Goal: Book appointment/travel/reservation

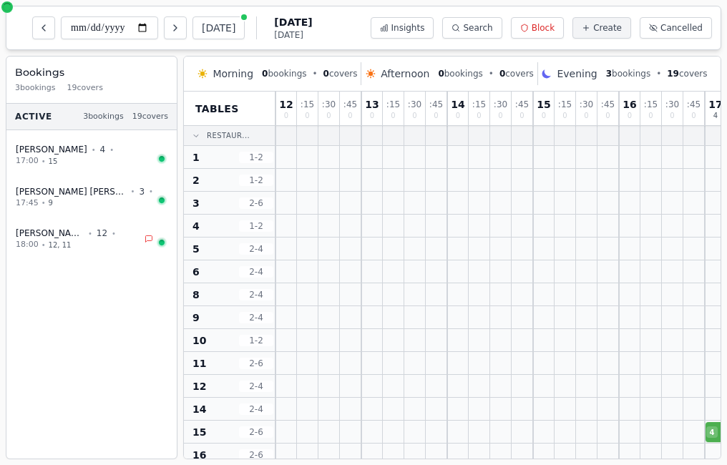
scroll to position [0, 378]
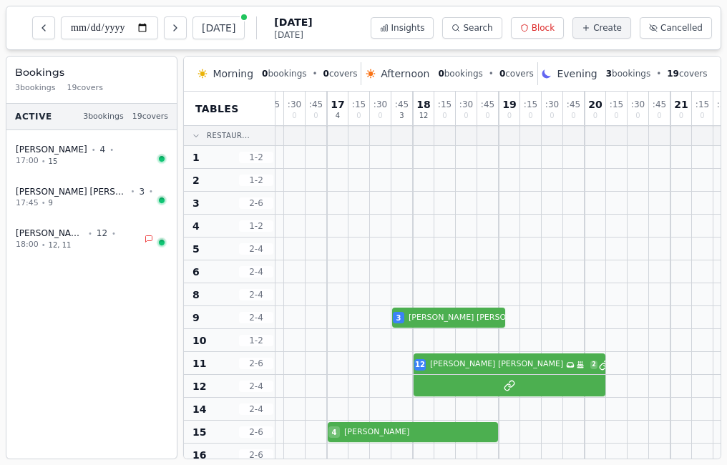
click at [180, 34] on button "Next day" at bounding box center [175, 27] width 23 height 23
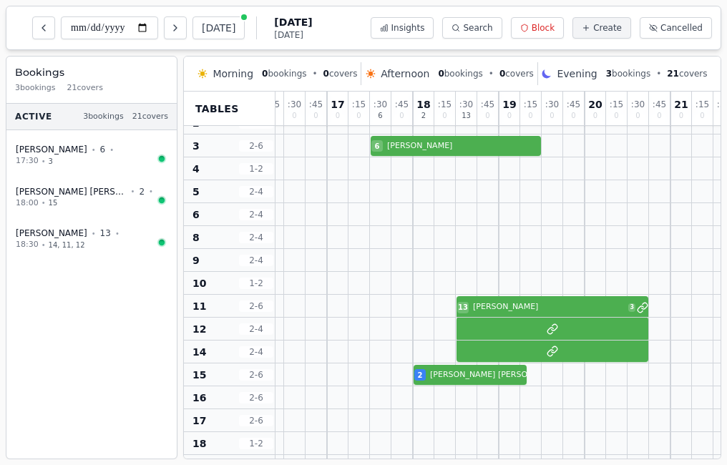
scroll to position [86, 378]
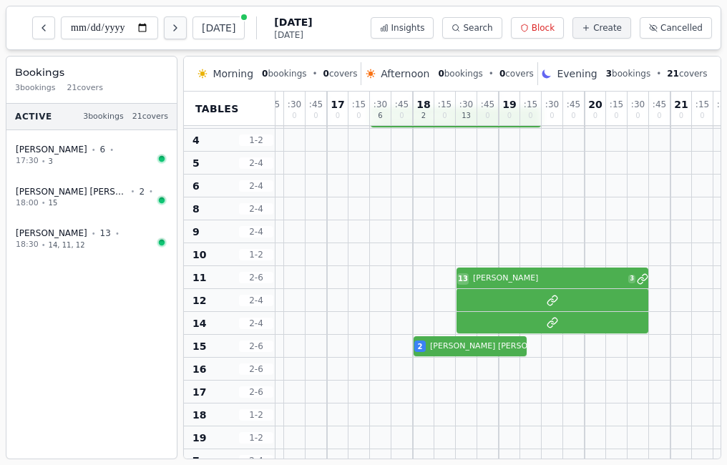
click at [182, 34] on button "Next day" at bounding box center [175, 27] width 23 height 23
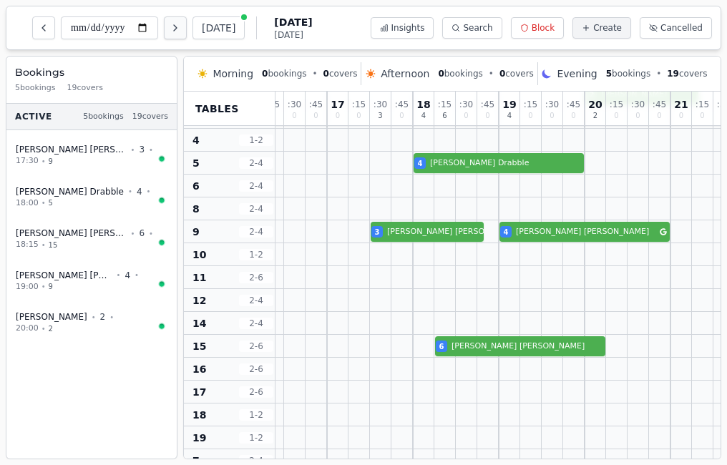
click at [182, 34] on button "Next day" at bounding box center [175, 27] width 23 height 23
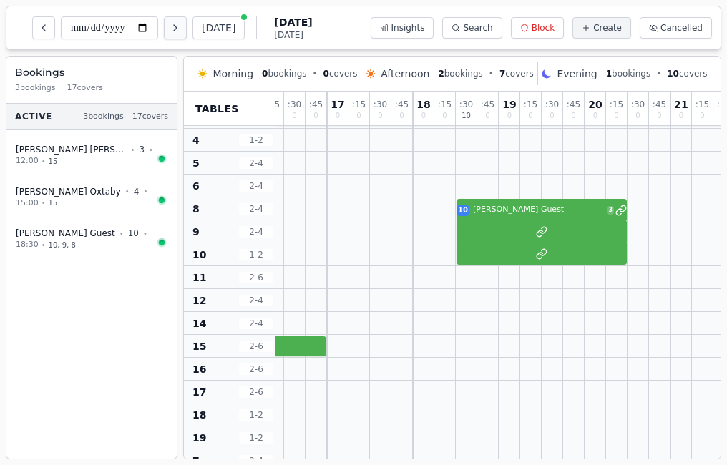
click at [182, 34] on button "Next day" at bounding box center [175, 27] width 23 height 23
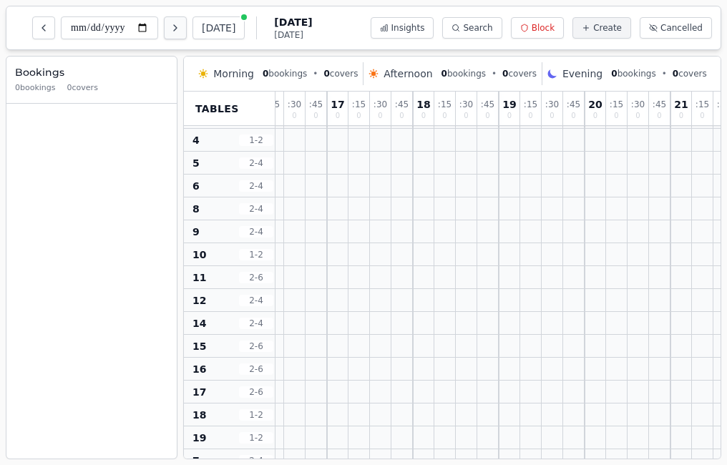
click at [182, 34] on button "Next day" at bounding box center [175, 27] width 23 height 23
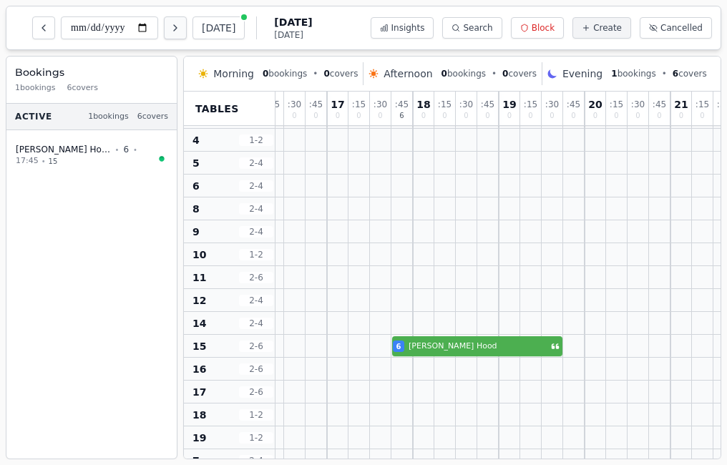
click at [182, 34] on button "Next day" at bounding box center [175, 27] width 23 height 23
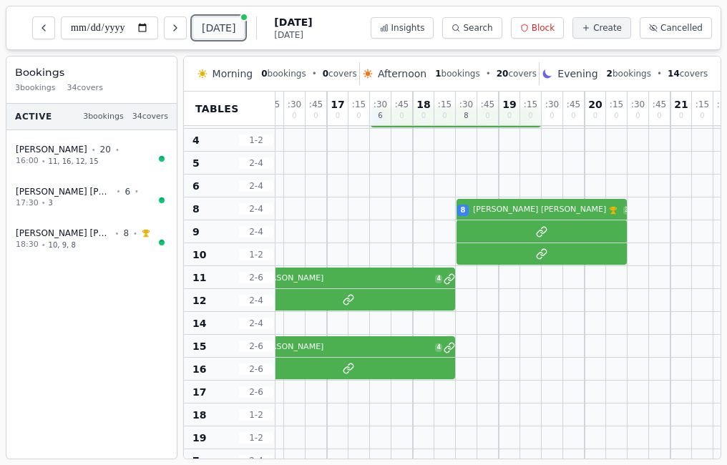
click at [228, 27] on button "[DATE]" at bounding box center [219, 27] width 52 height 23
type input "**********"
